Goal: Information Seeking & Learning: Learn about a topic

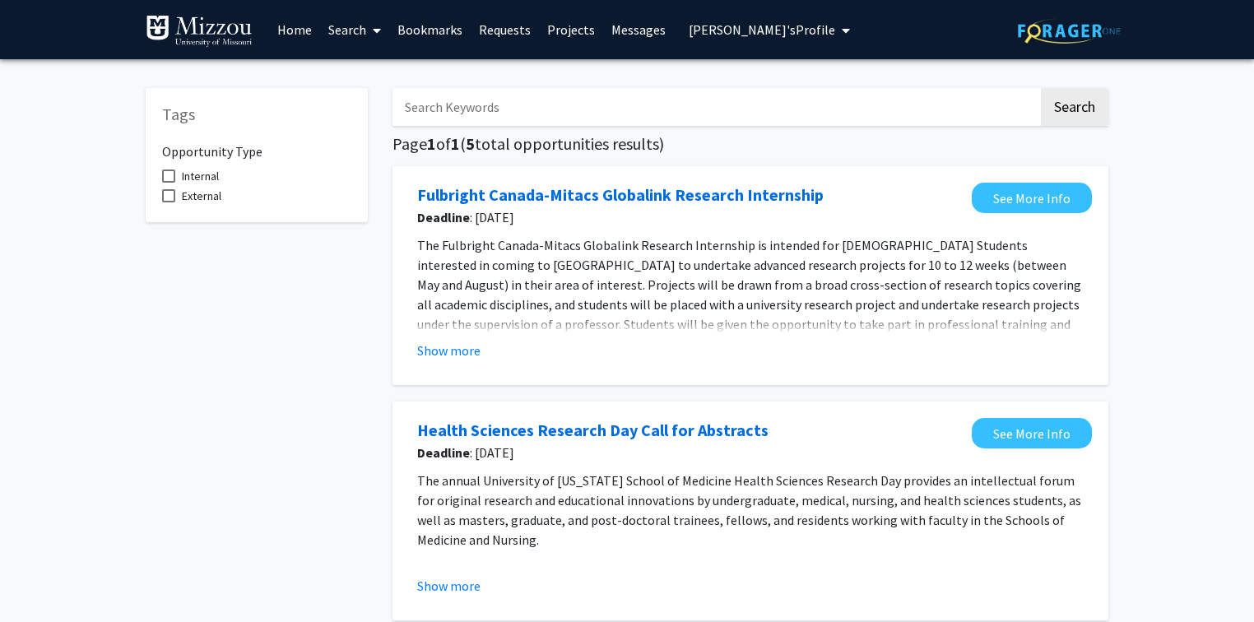
click at [790, 26] on span "[PERSON_NAME]'s Profile" at bounding box center [762, 29] width 147 height 16
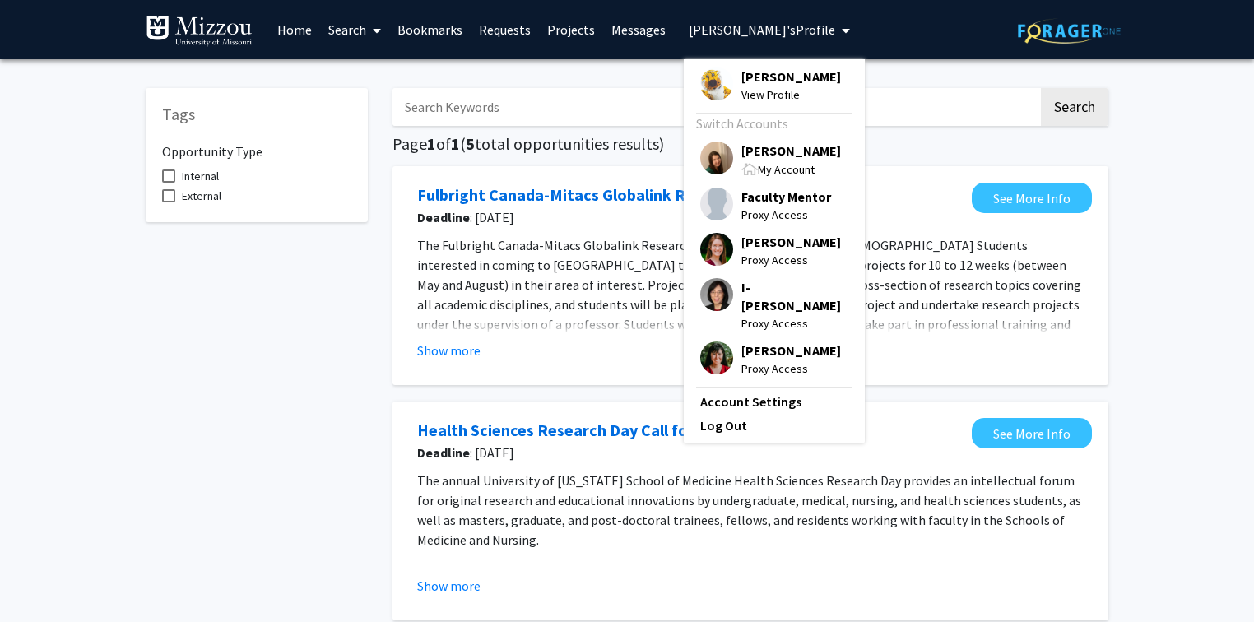
click at [789, 149] on span "[PERSON_NAME]" at bounding box center [792, 151] width 100 height 18
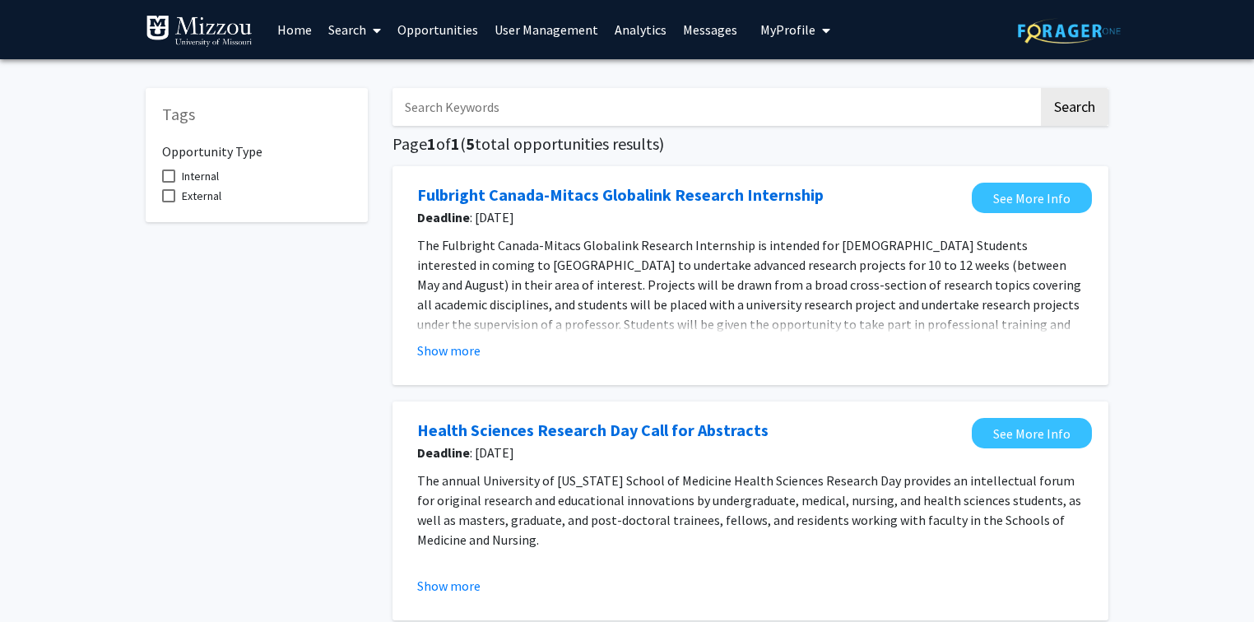
click at [349, 31] on link "Search" at bounding box center [354, 30] width 69 height 58
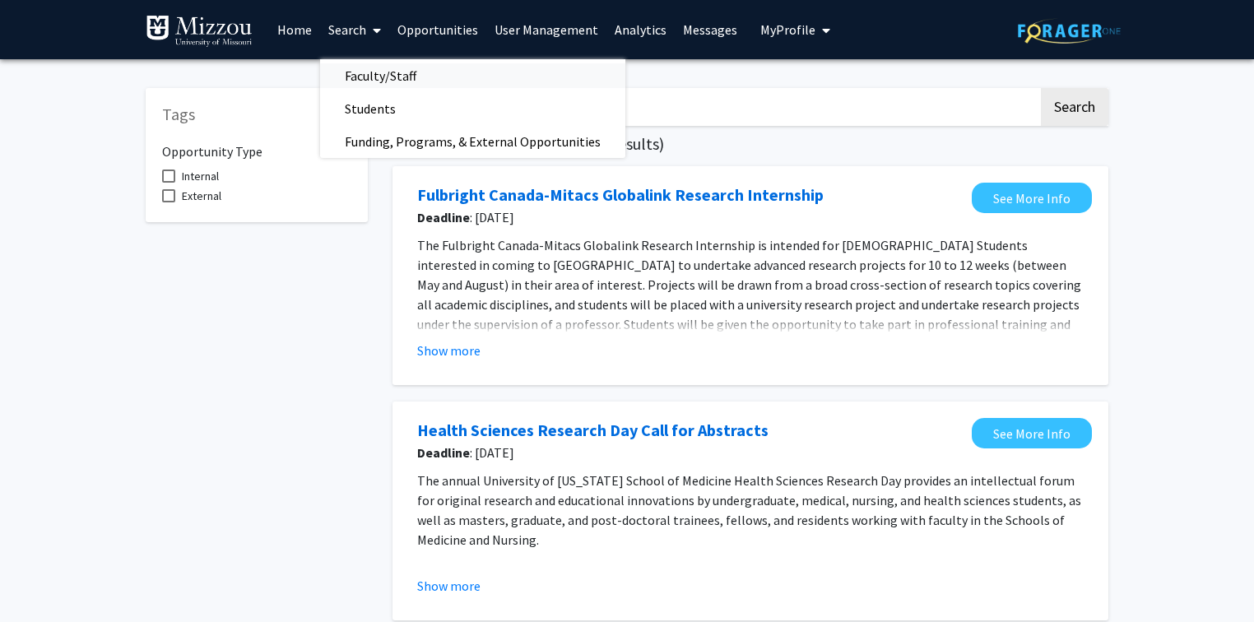
click at [359, 75] on span "Faculty/Staff" at bounding box center [380, 75] width 121 height 33
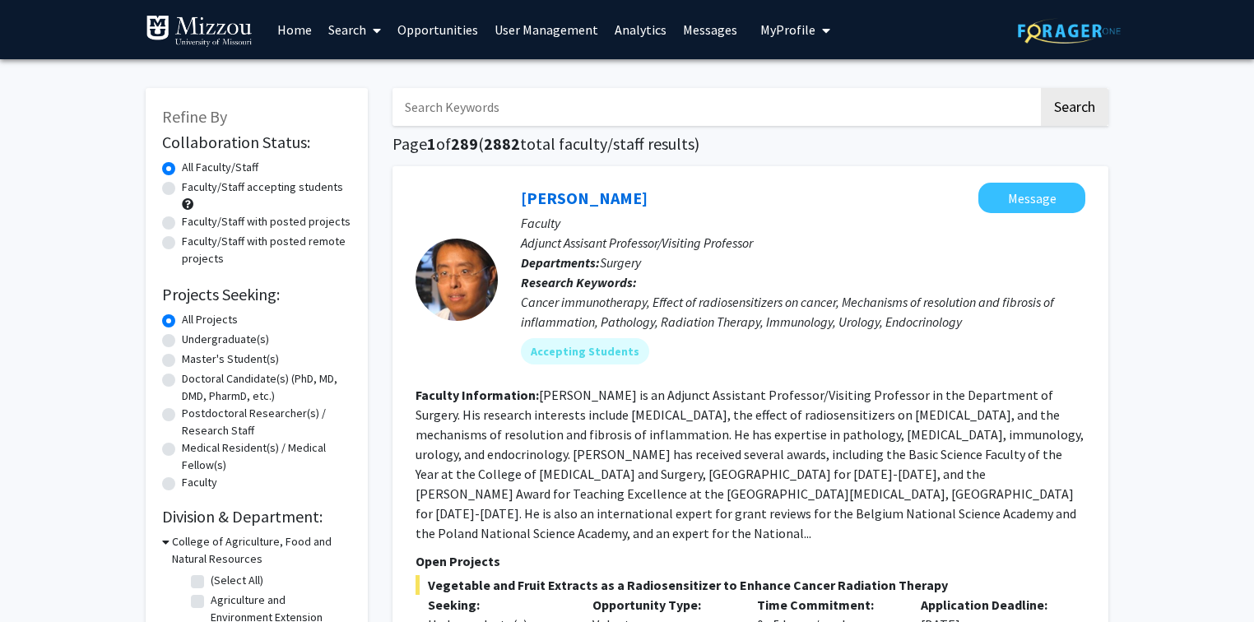
click at [634, 30] on link "Analytics" at bounding box center [641, 30] width 68 height 58
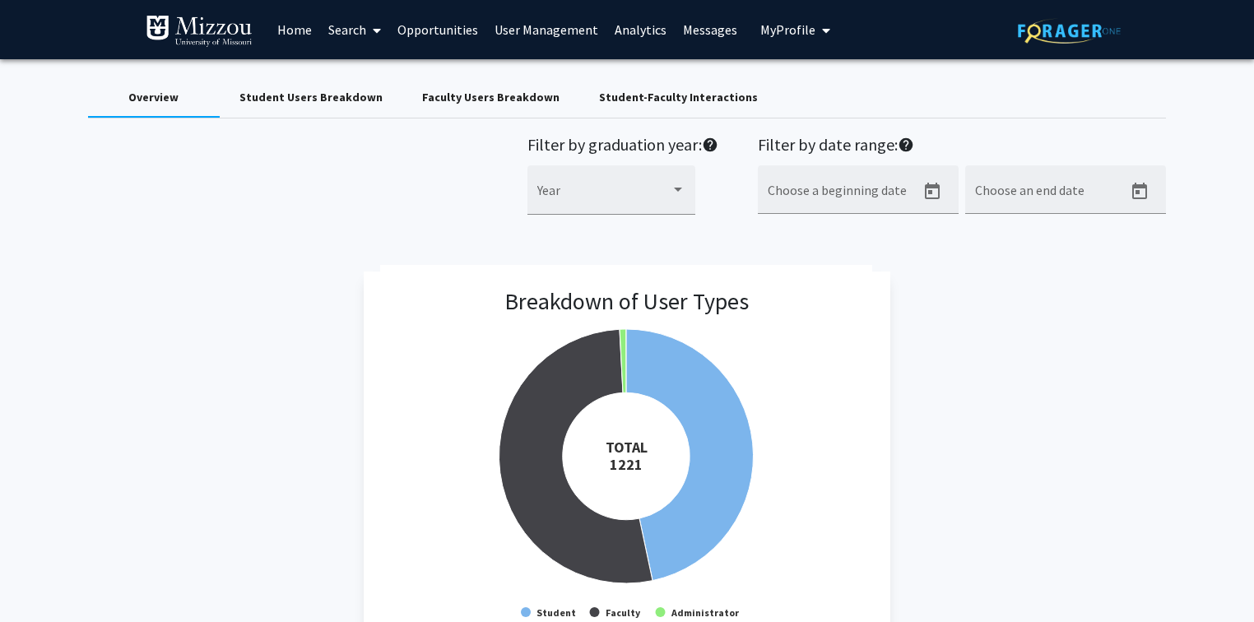
click at [777, 26] on span "My Profile" at bounding box center [788, 29] width 55 height 16
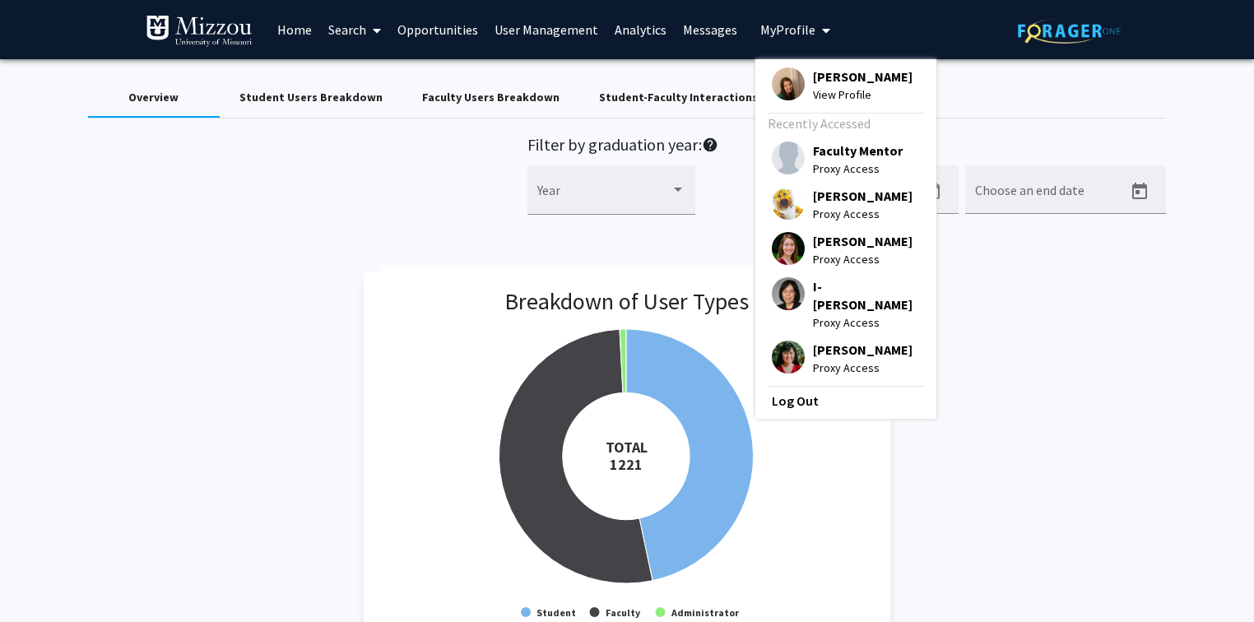
click at [777, 26] on span "My Profile" at bounding box center [788, 29] width 55 height 16
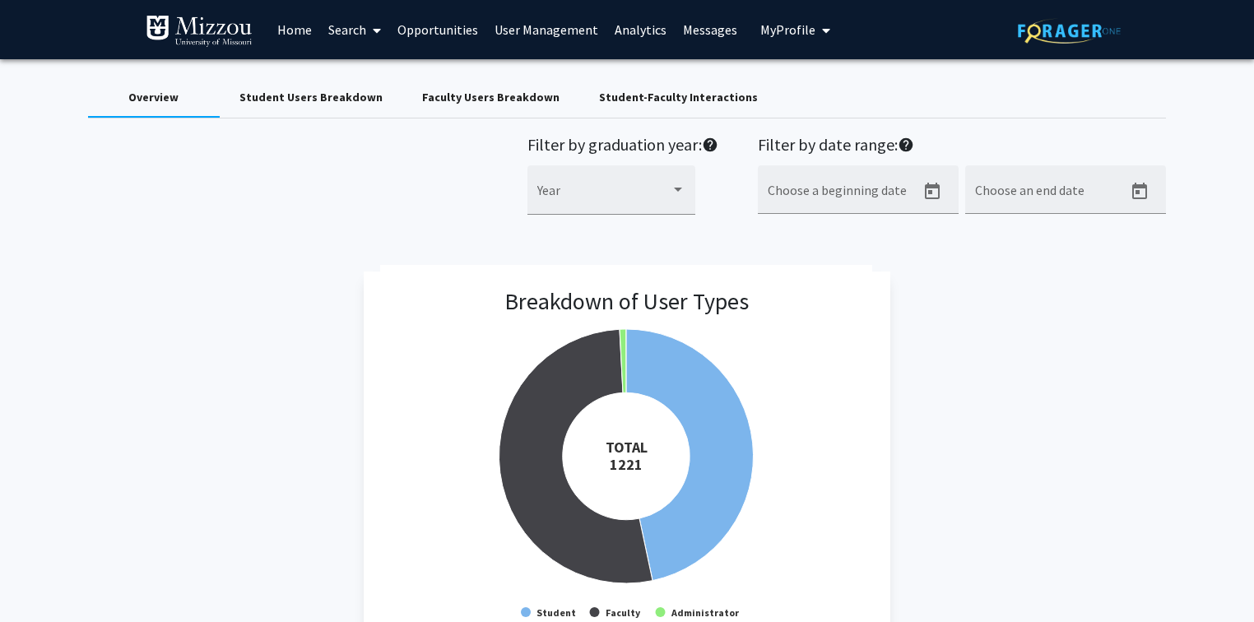
click at [919, 83] on div "Overview Student Users Breakdown Faculty Users Breakdown Student-Faculty Intera…" at bounding box center [627, 98] width 1079 height 40
click at [1117, 435] on div "Breakdown of User Types Created with Highcharts 9.3.3 TOTAL ​ 1221 Student Facu…" at bounding box center [627, 462] width 1079 height 380
click at [1105, 413] on div "Breakdown of User Types Created with Highcharts 9.3.3 TOTAL ​ 1221 Student Facu…" at bounding box center [627, 462] width 1079 height 380
